Goal: Communication & Community: Answer question/provide support

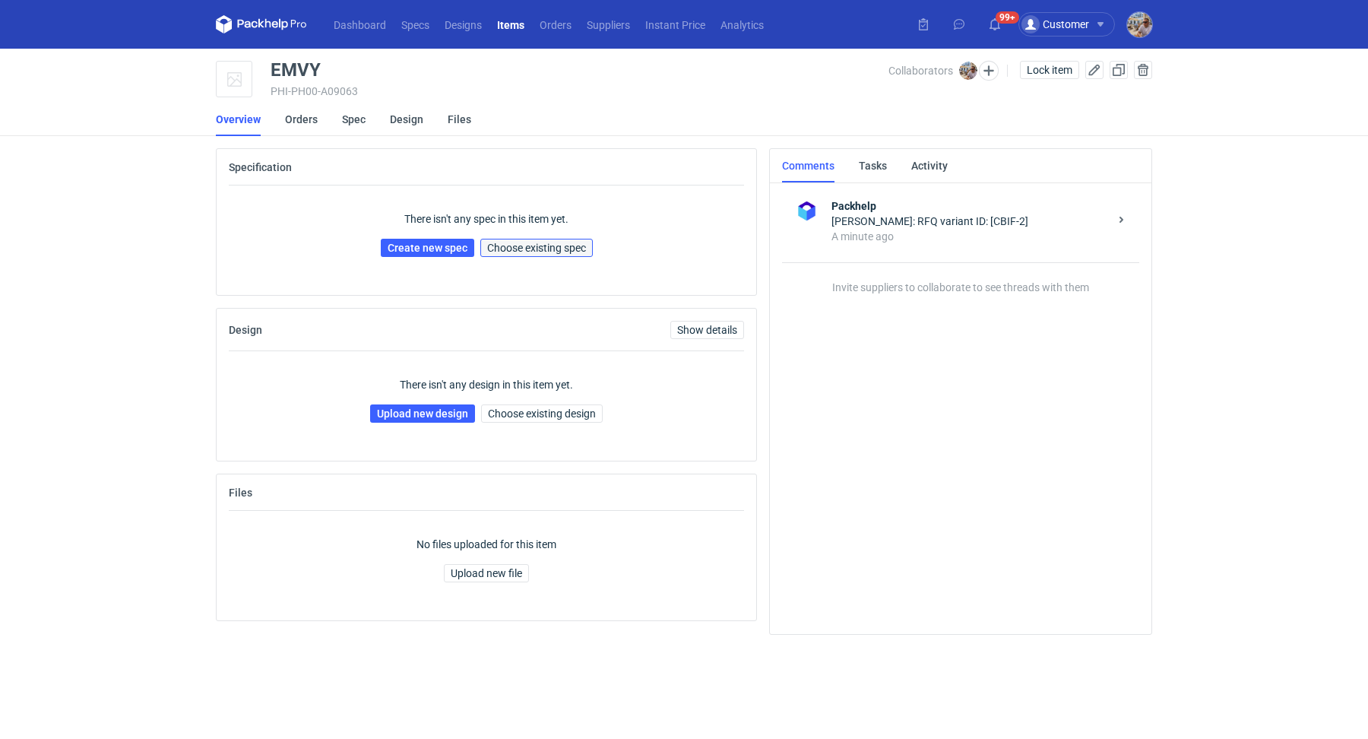
click at [574, 243] on span "Choose existing spec" at bounding box center [536, 247] width 99 height 11
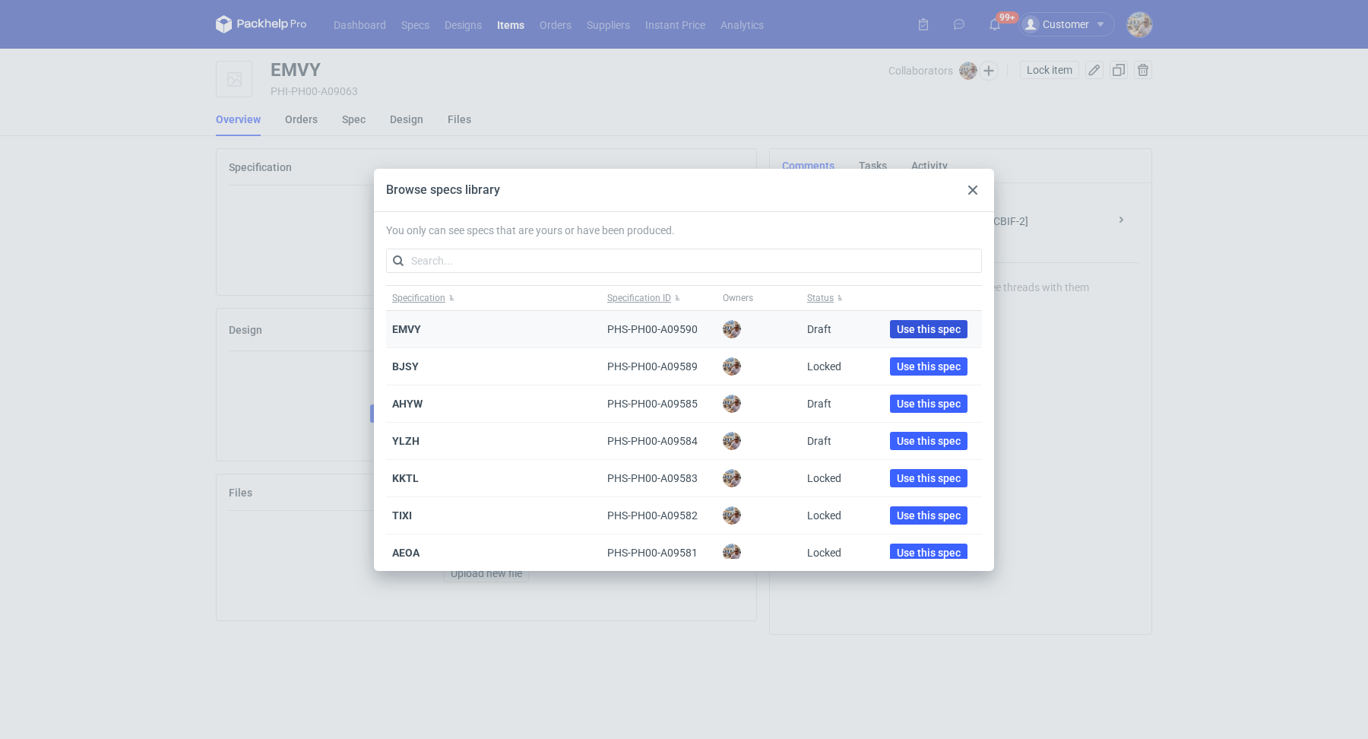
click at [890, 331] on button "Use this spec" at bounding box center [928, 329] width 77 height 18
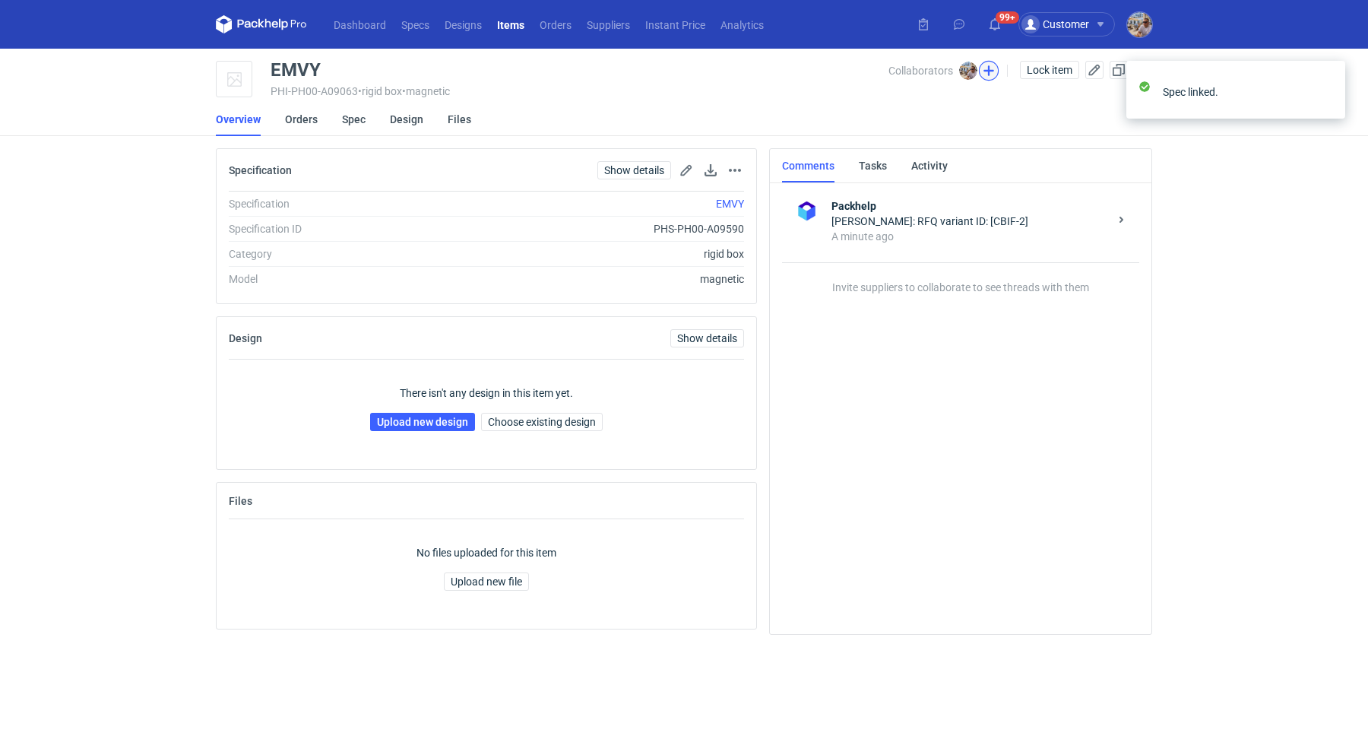
click at [987, 67] on button "button" at bounding box center [989, 71] width 20 height 20
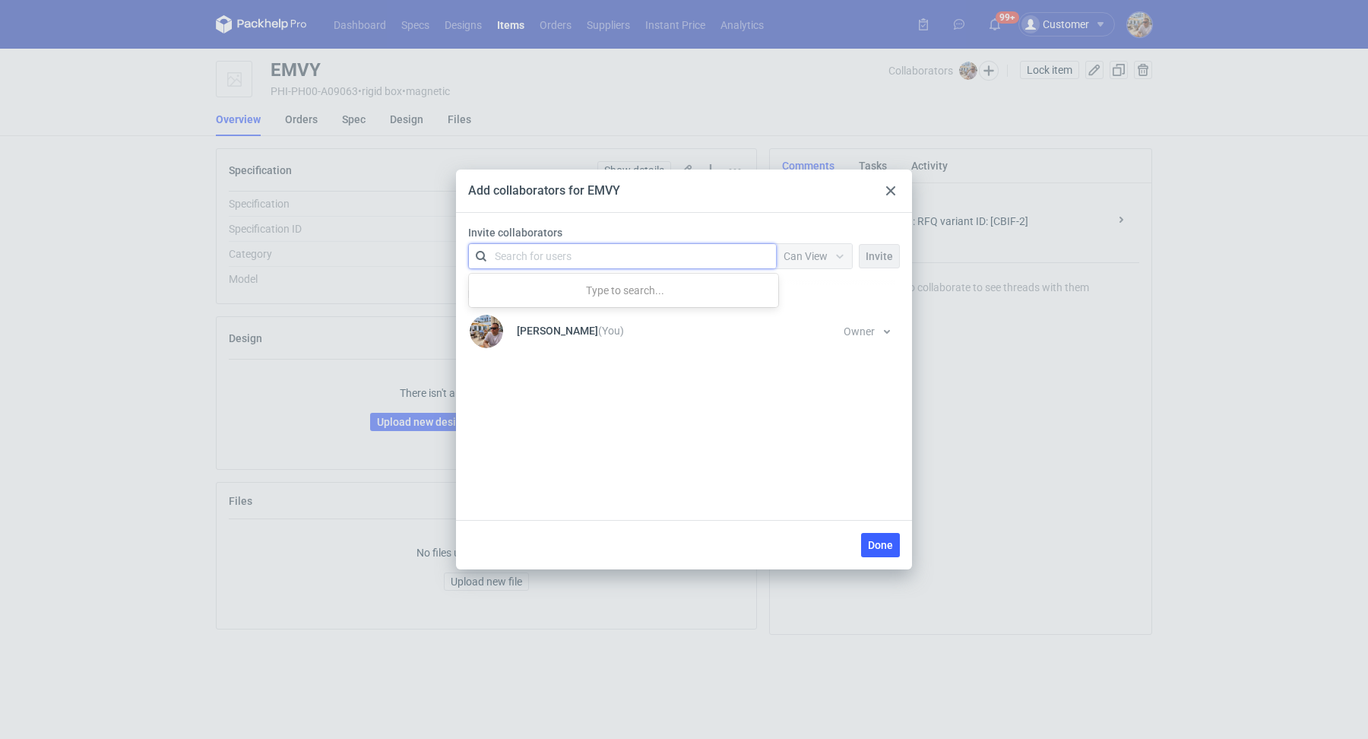
click at [561, 255] on div "Search for users" at bounding box center [533, 255] width 77 height 15
type input "[PERSON_NAME]"
click at [557, 290] on div "[PERSON_NAME] • Polipak" at bounding box center [566, 292] width 122 height 15
click at [827, 262] on div "Can View" at bounding box center [805, 255] width 44 height 15
click at [818, 316] on span "Can Edit" at bounding box center [810, 314] width 40 height 15
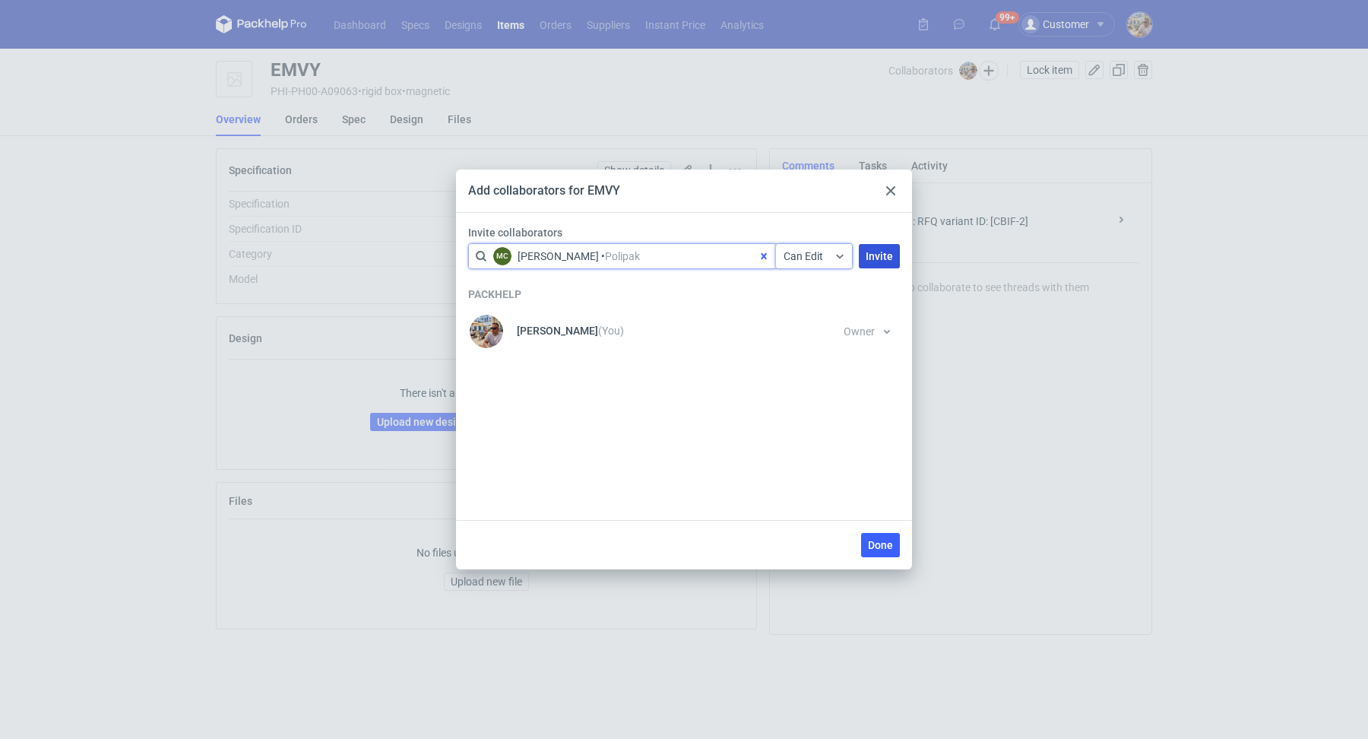
click at [886, 253] on span "Invite" at bounding box center [878, 256] width 27 height 11
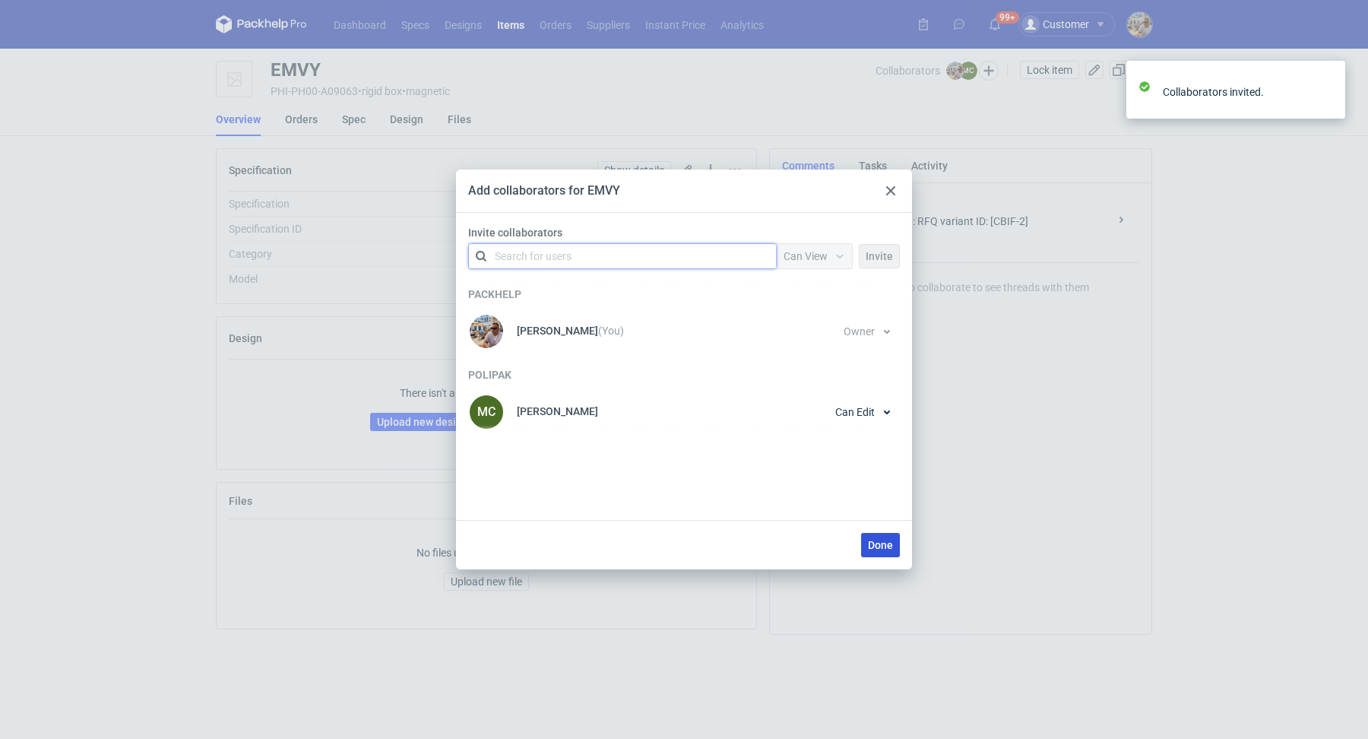
click at [886, 546] on span "Done" at bounding box center [880, 544] width 25 height 11
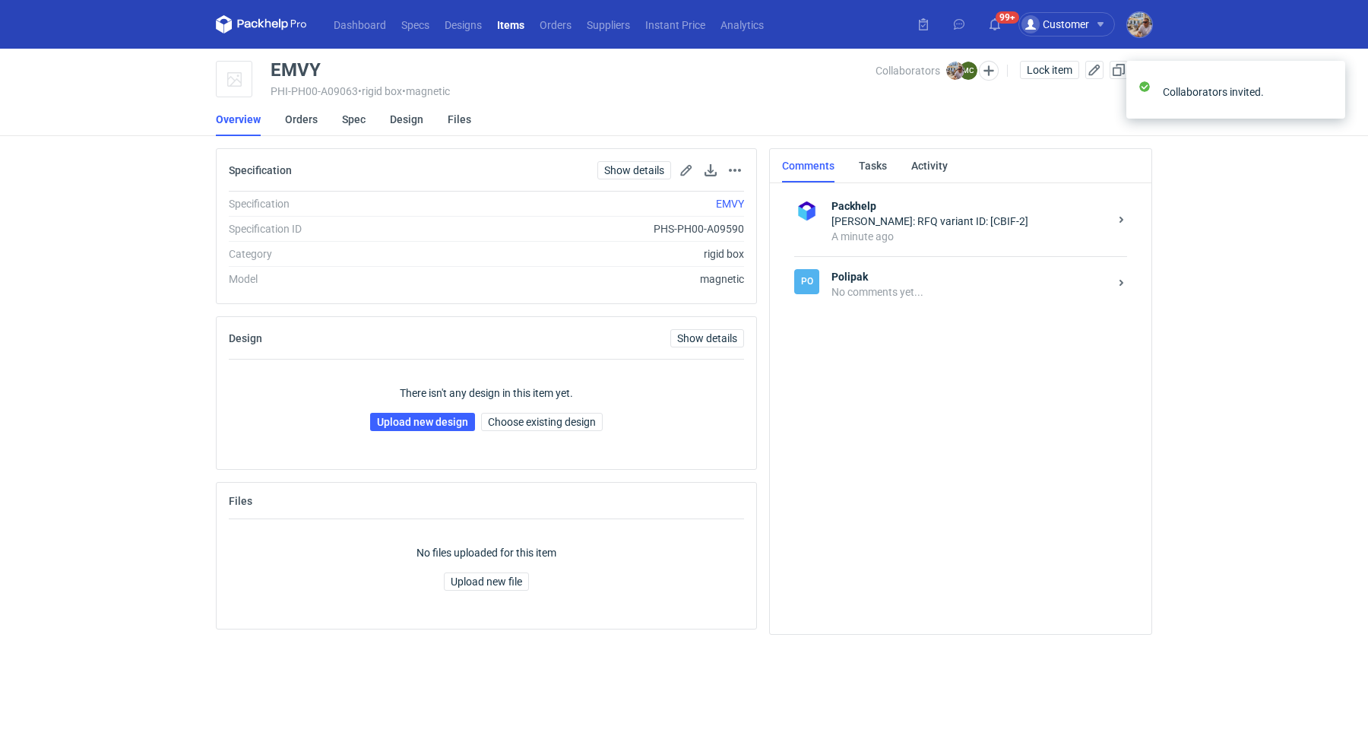
click at [883, 293] on div "No comments yet..." at bounding box center [969, 291] width 277 height 15
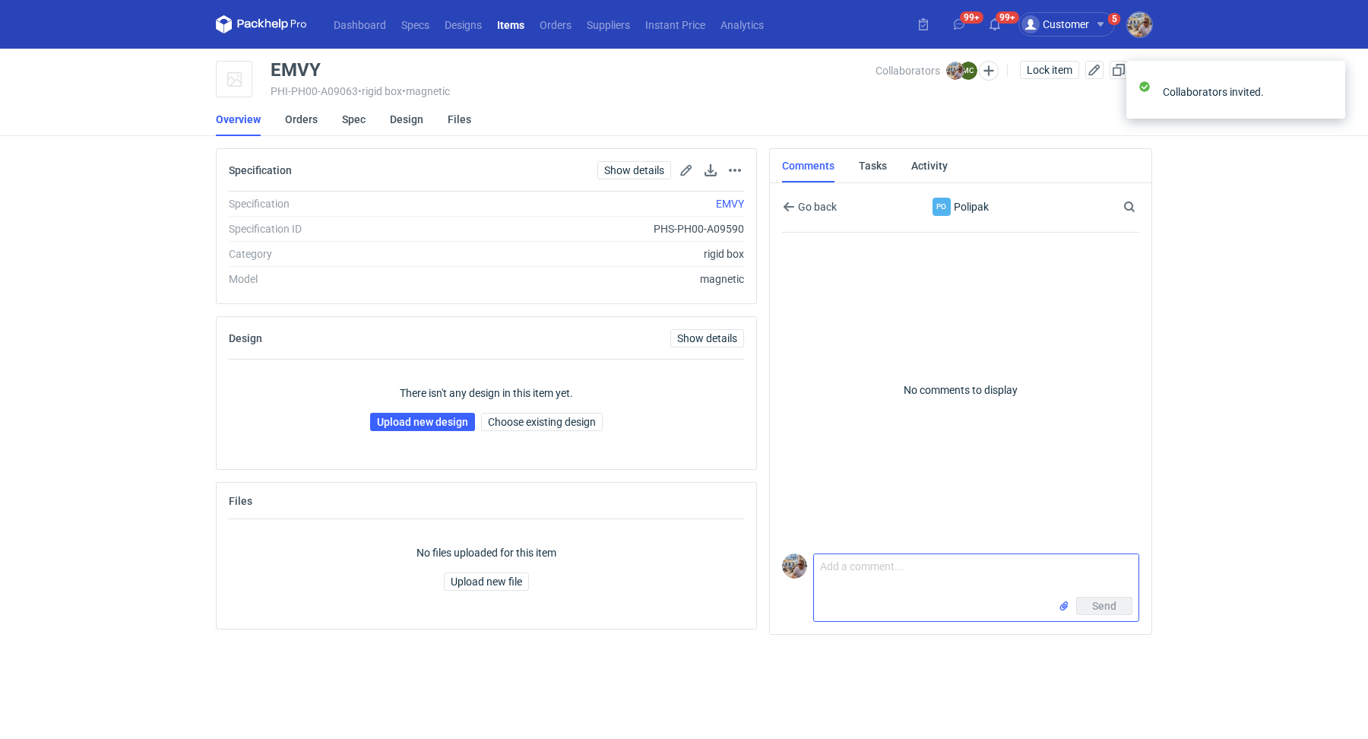
click at [872, 568] on textarea "Comment message" at bounding box center [976, 575] width 324 height 43
paste textarea "CBIF-2"
type textarea "Marcin prośba o siatkę do wyceny CBIF-2"
click at [1124, 605] on button "Send" at bounding box center [1104, 605] width 56 height 18
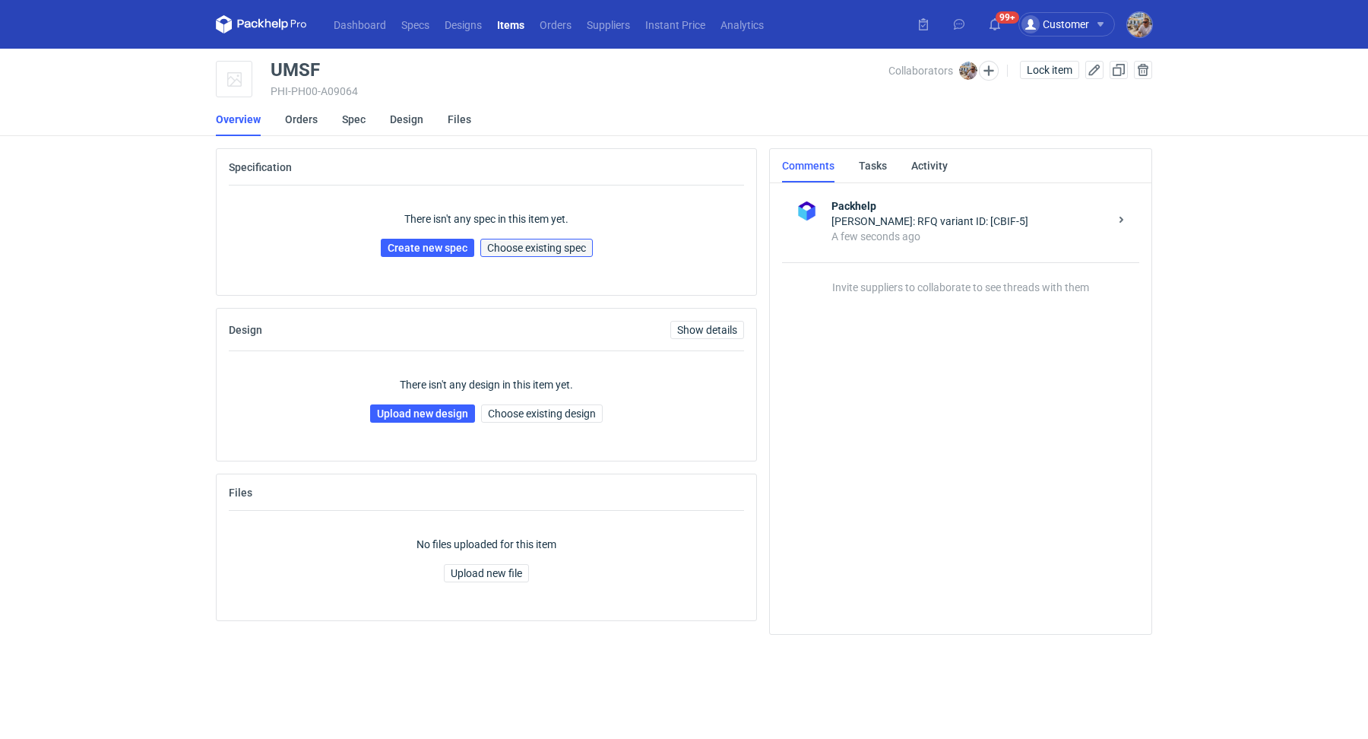
click at [550, 245] on span "Choose existing spec" at bounding box center [536, 247] width 99 height 11
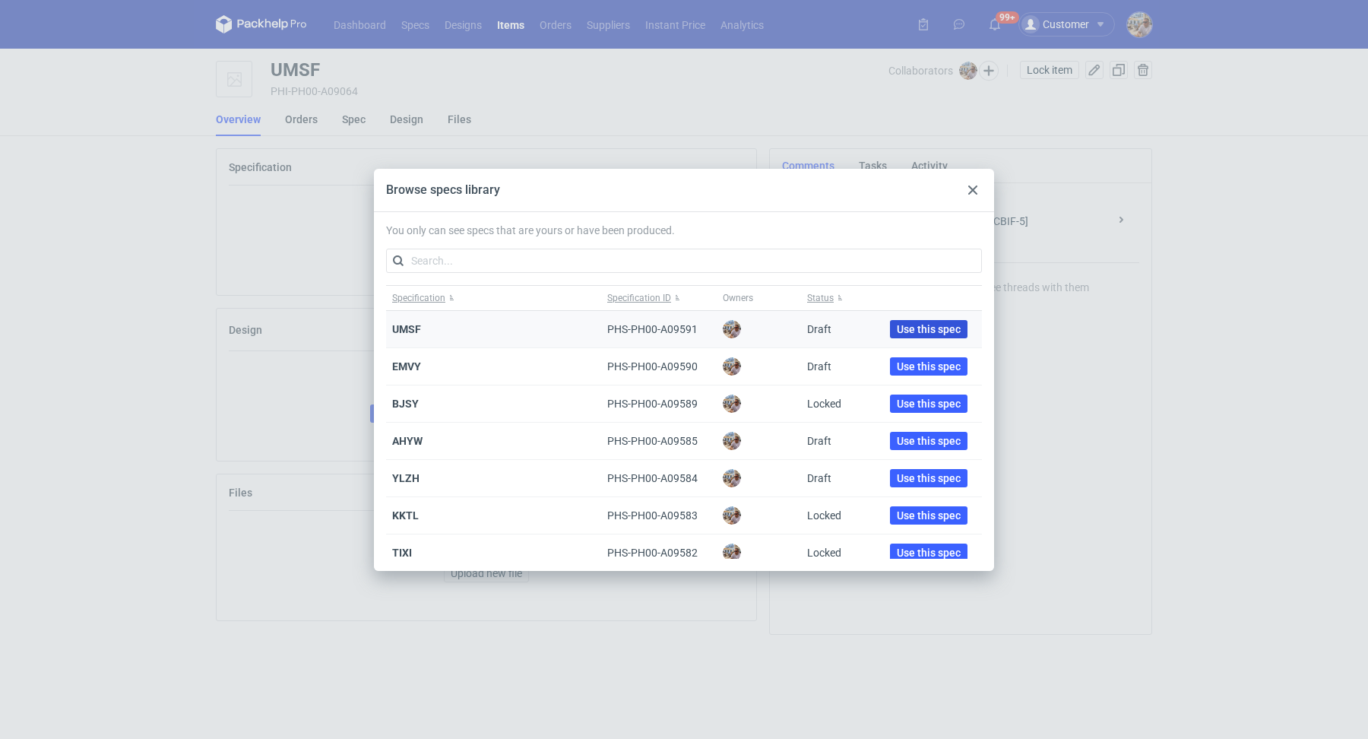
click at [897, 325] on span "Use this spec" at bounding box center [929, 329] width 64 height 11
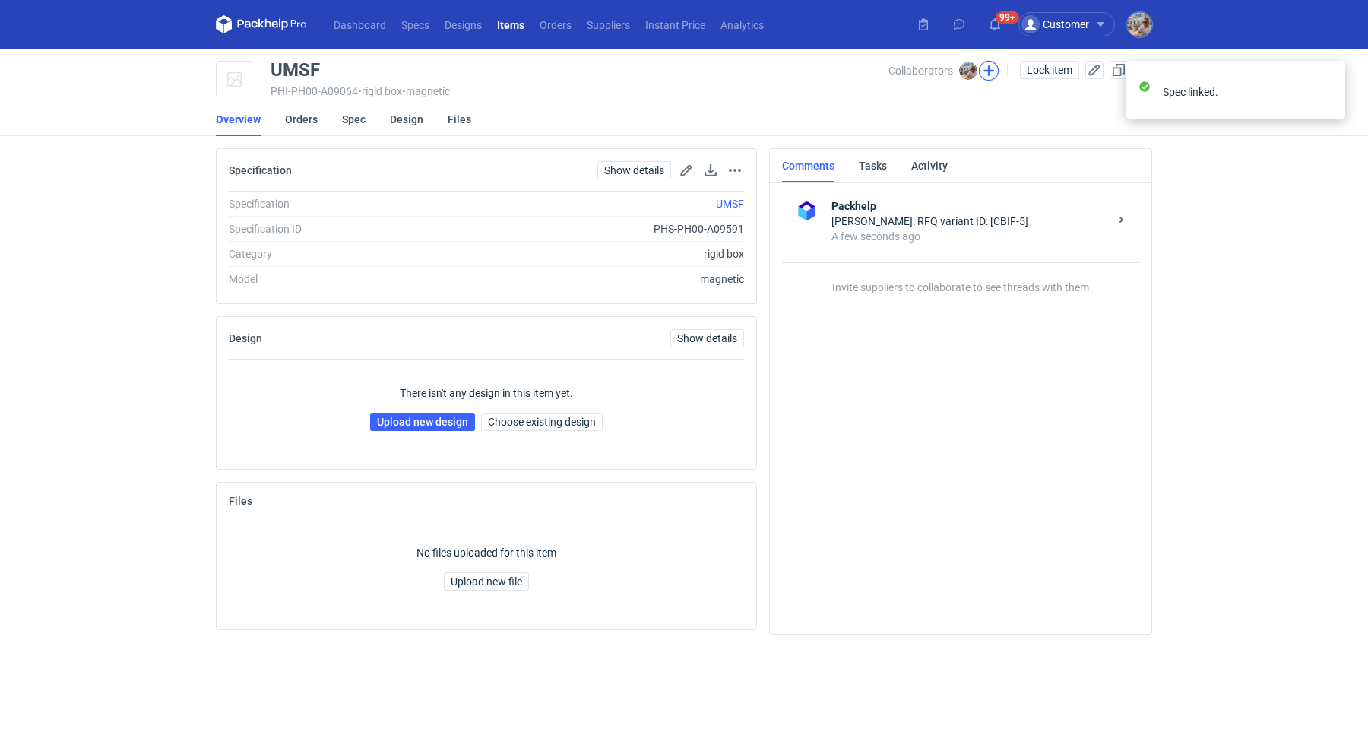
click at [993, 77] on button "button" at bounding box center [989, 71] width 20 height 20
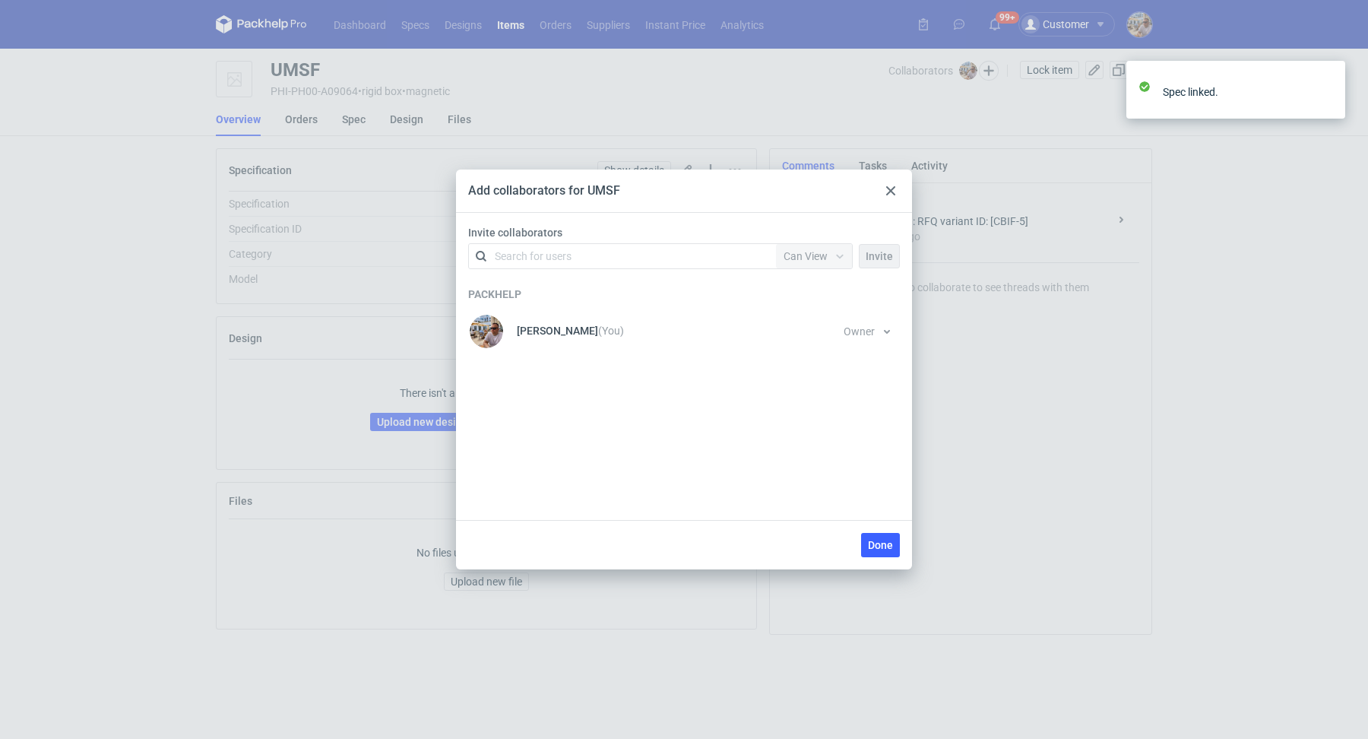
click at [562, 261] on div "Search for users" at bounding box center [533, 255] width 77 height 15
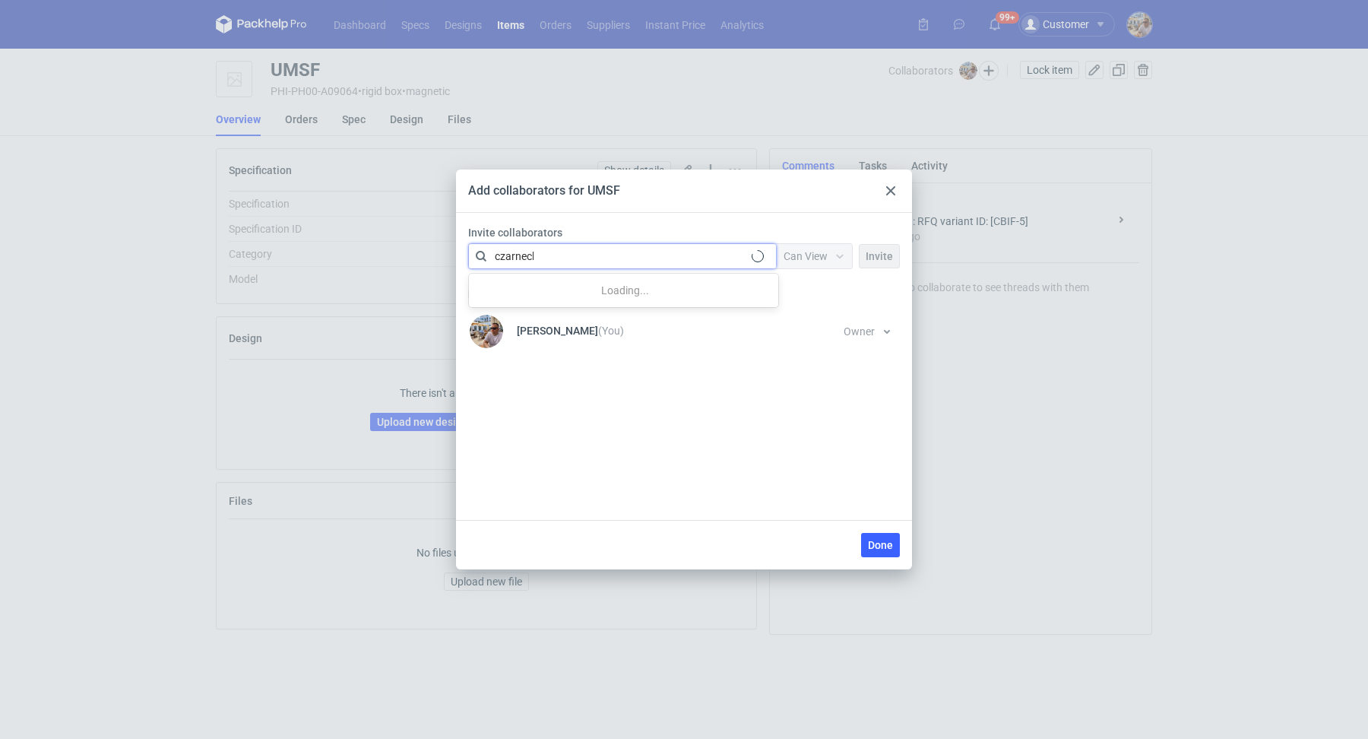
type input "[PERSON_NAME]"
click at [560, 285] on div "[PERSON_NAME] • Polipak" at bounding box center [566, 292] width 122 height 15
click at [821, 248] on div "Can View" at bounding box center [805, 255] width 44 height 15
click at [804, 308] on span "Can Edit" at bounding box center [810, 314] width 40 height 15
click at [883, 251] on span "Invite" at bounding box center [878, 256] width 27 height 11
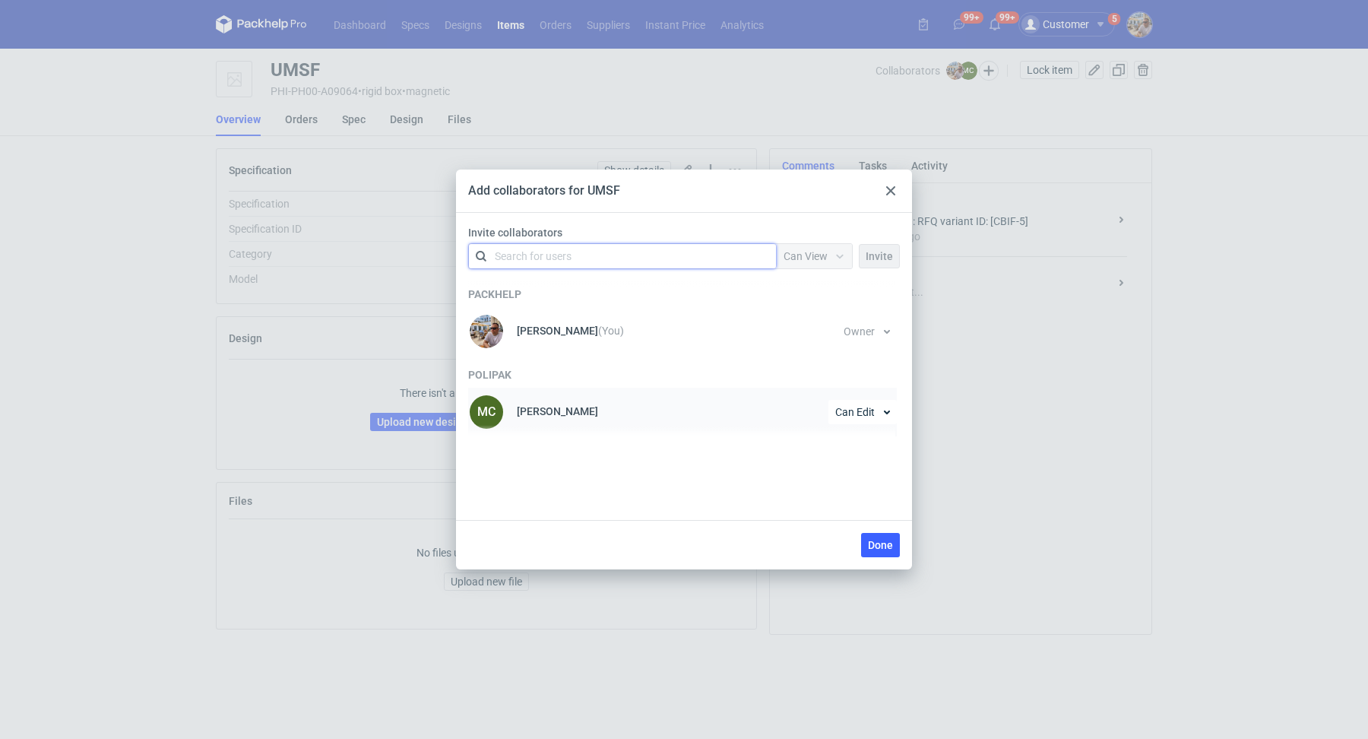
click at [587, 399] on div "MC [PERSON_NAME]" at bounding box center [533, 412] width 130 height 36
click at [868, 412] on span "Can Edit" at bounding box center [855, 411] width 40 height 11
click at [635, 452] on div "Invite collaborators option <div title="[PERSON_NAME] ([EMAIL_ADDRESS][DOMAIN_N…" at bounding box center [684, 373] width 432 height 296
click at [588, 425] on div "Packhelp [PERSON_NAME] (You) Owner You cannot change owner's permission until s…" at bounding box center [684, 355] width 432 height 161
click at [877, 543] on span "Done" at bounding box center [880, 544] width 25 height 11
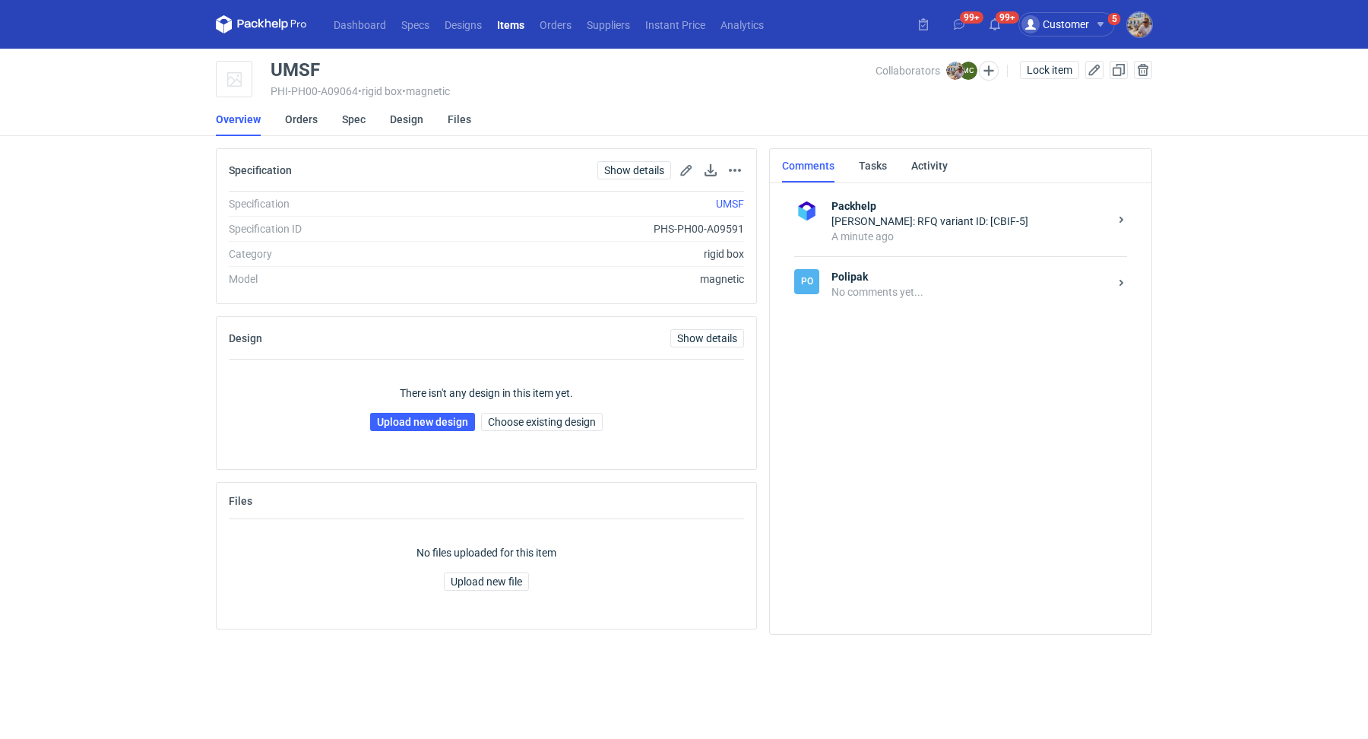
click at [875, 292] on div "No comments yet..." at bounding box center [969, 291] width 277 height 15
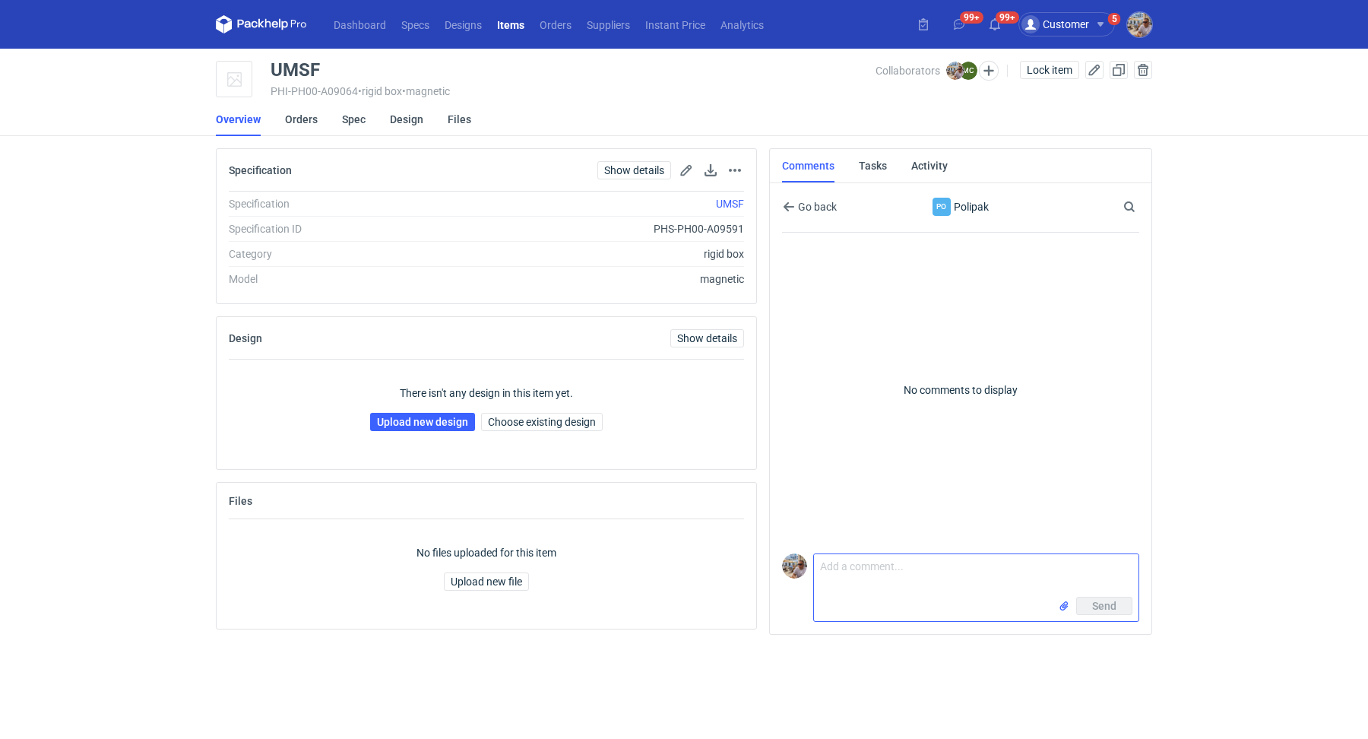
click at [829, 580] on textarea "Comment message" at bounding box center [976, 575] width 324 height 43
type textarea "M"
paste textarea "CBIF-5"
click at [820, 584] on textarea "[PERSON_NAME] prośba jeszcze o siatkę dla CBIF-5" at bounding box center [976, 575] width 324 height 43
type textarea "[PERSON_NAME] prośba jeszcze o siatkę dla CBIF-5"
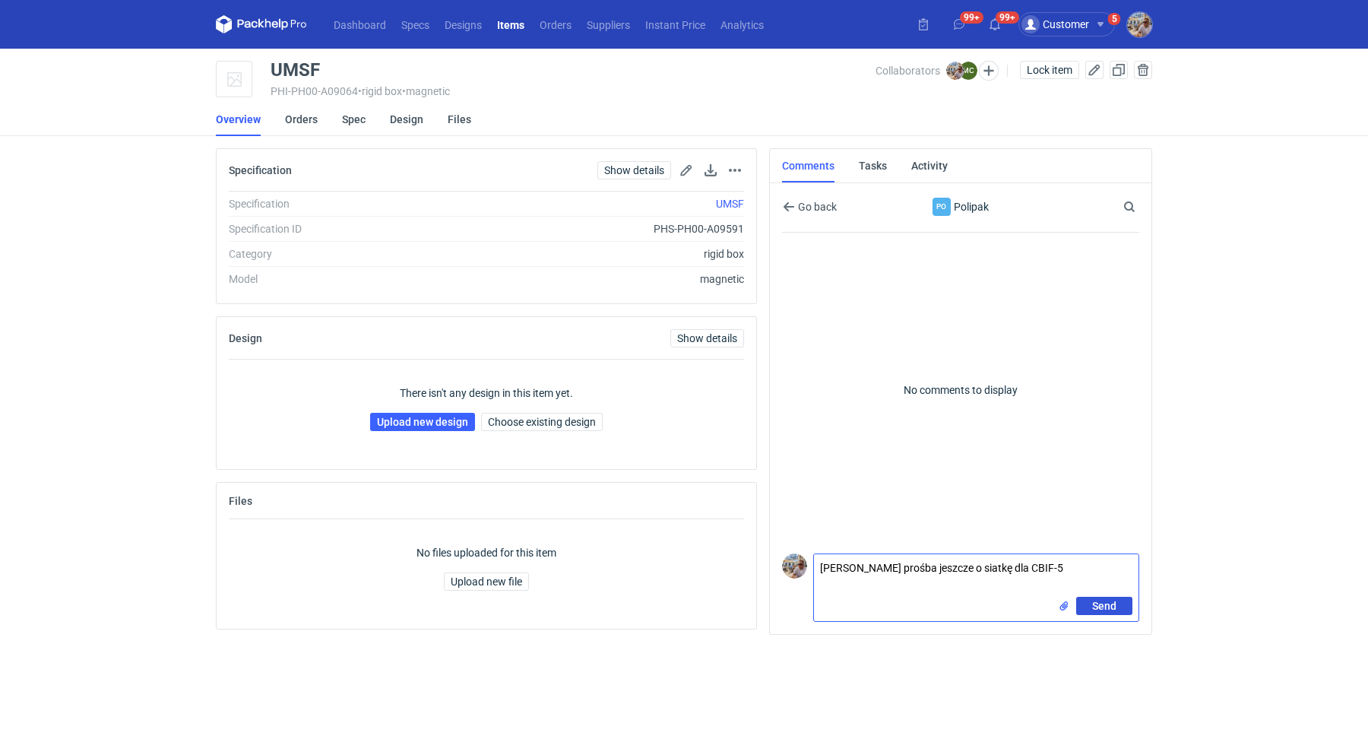
click at [1103, 606] on span "Send" at bounding box center [1104, 605] width 24 height 11
